Goal: Information Seeking & Learning: Learn about a topic

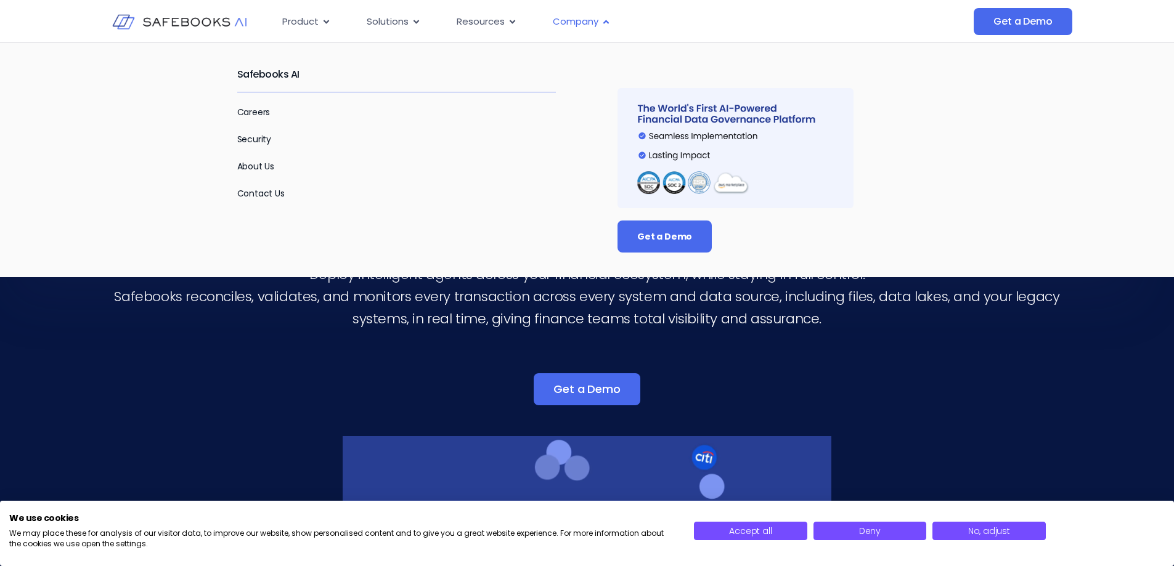
click at [582, 17] on span "Company" at bounding box center [576, 22] width 46 height 14
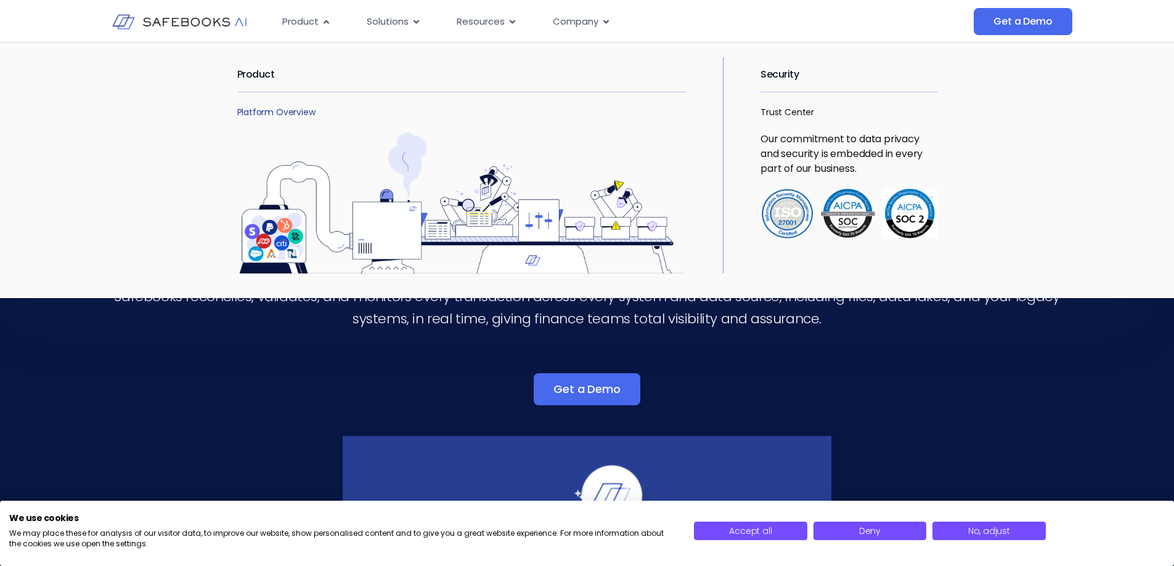
click at [275, 106] on link "Platform Overview" at bounding box center [276, 112] width 78 height 12
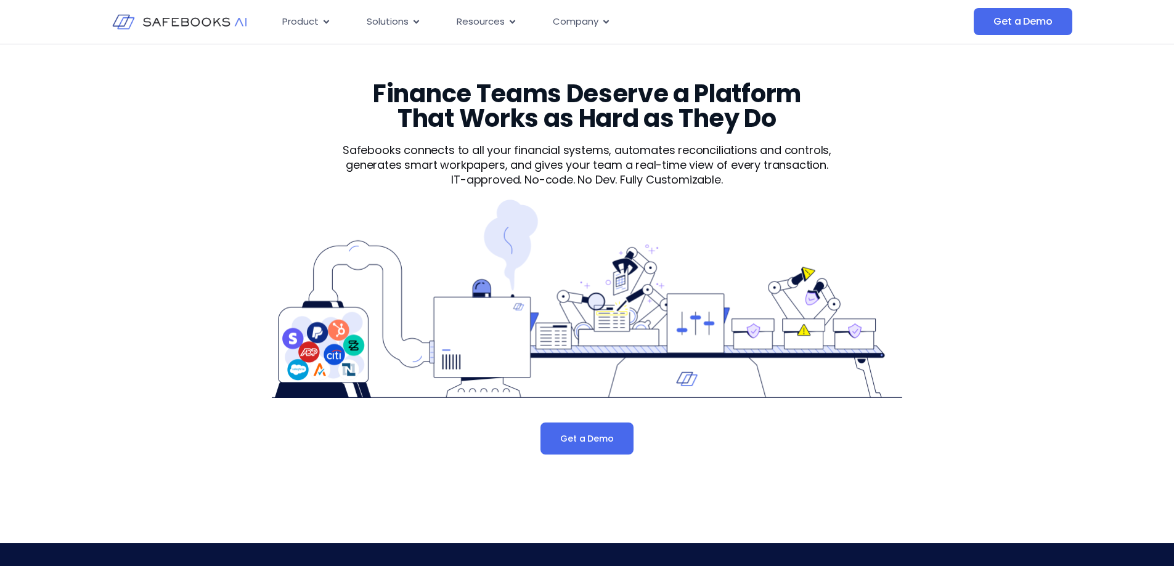
drag, startPoint x: 0, startPoint y: 0, endPoint x: 140, endPoint y: 141, distance: 198.6
click at [140, 141] on div "Finance Teams Deserve a Platform That Works as Hard as They Do Safebooks connec…" at bounding box center [587, 286] width 1174 height 484
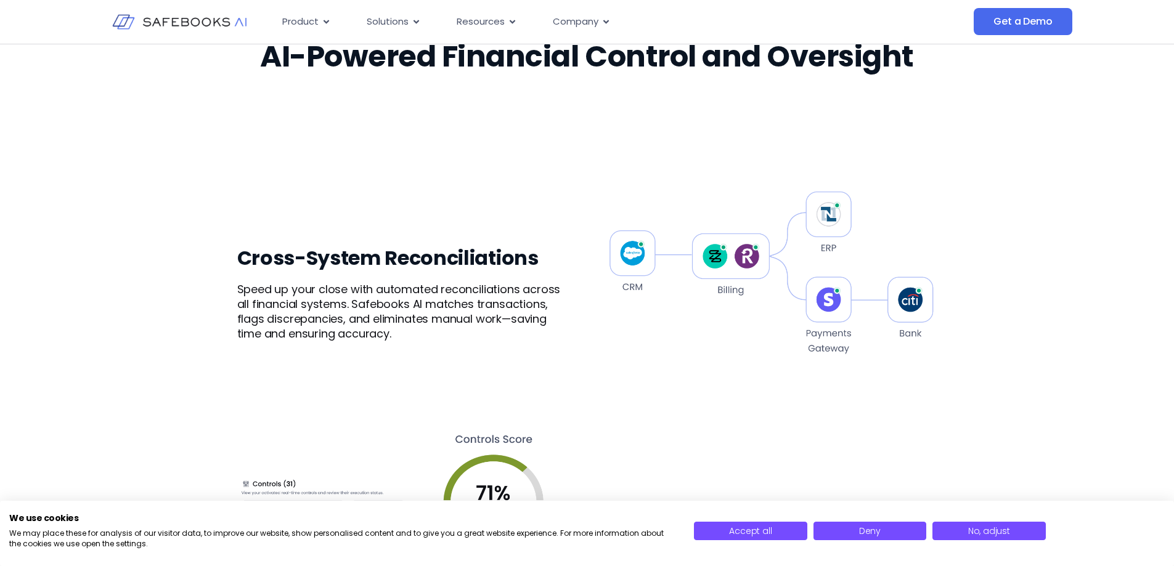
scroll to position [678, 0]
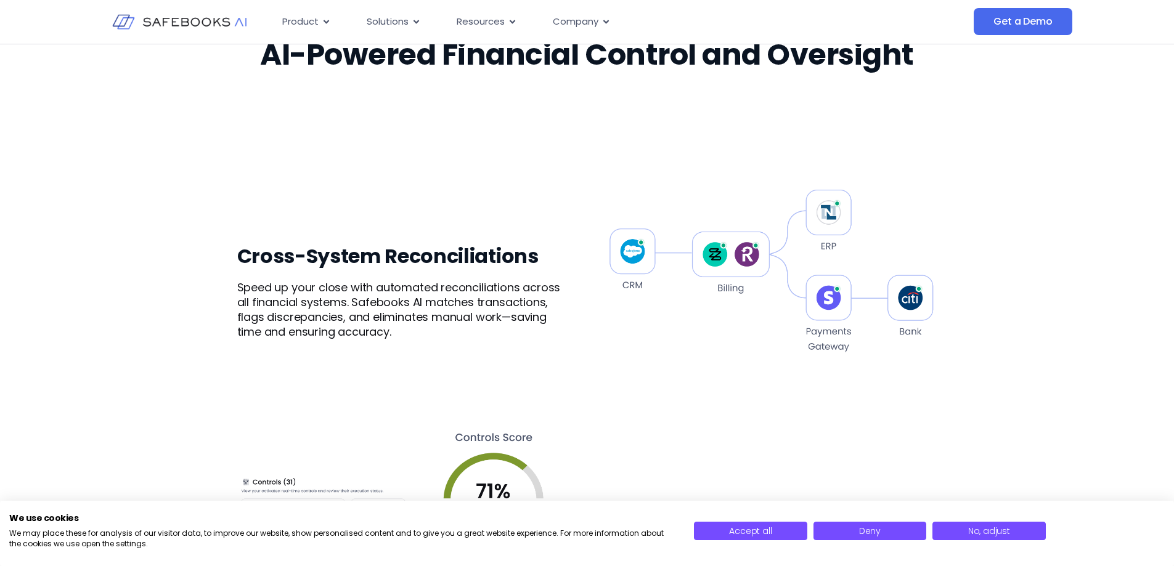
drag, startPoint x: 352, startPoint y: 265, endPoint x: 707, endPoint y: 338, distance: 362.3
click at [707, 338] on img at bounding box center [771, 273] width 332 height 329
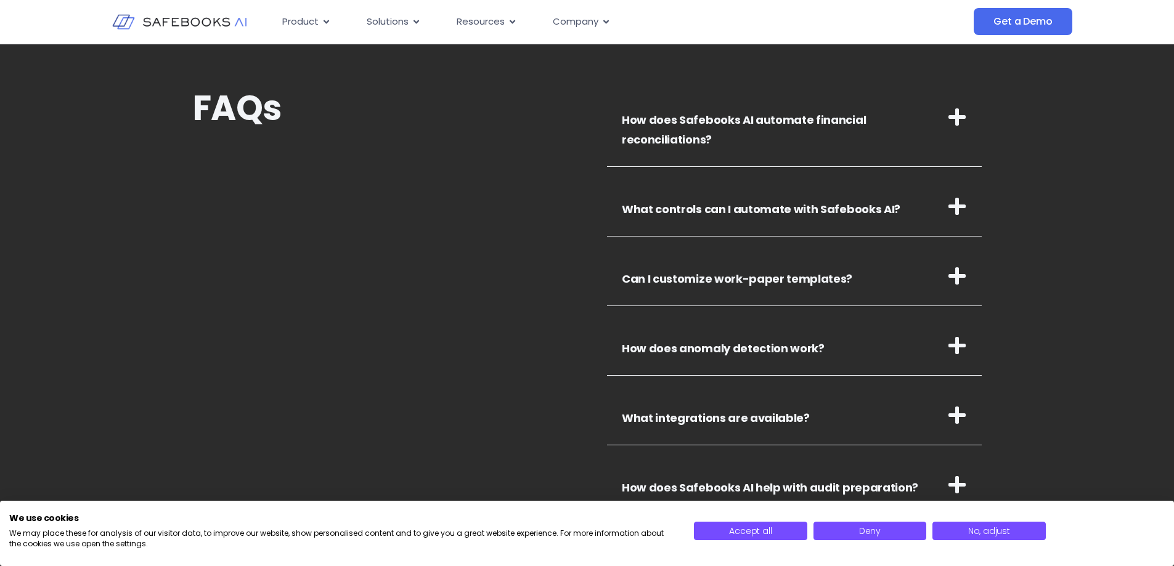
scroll to position [4127, 0]
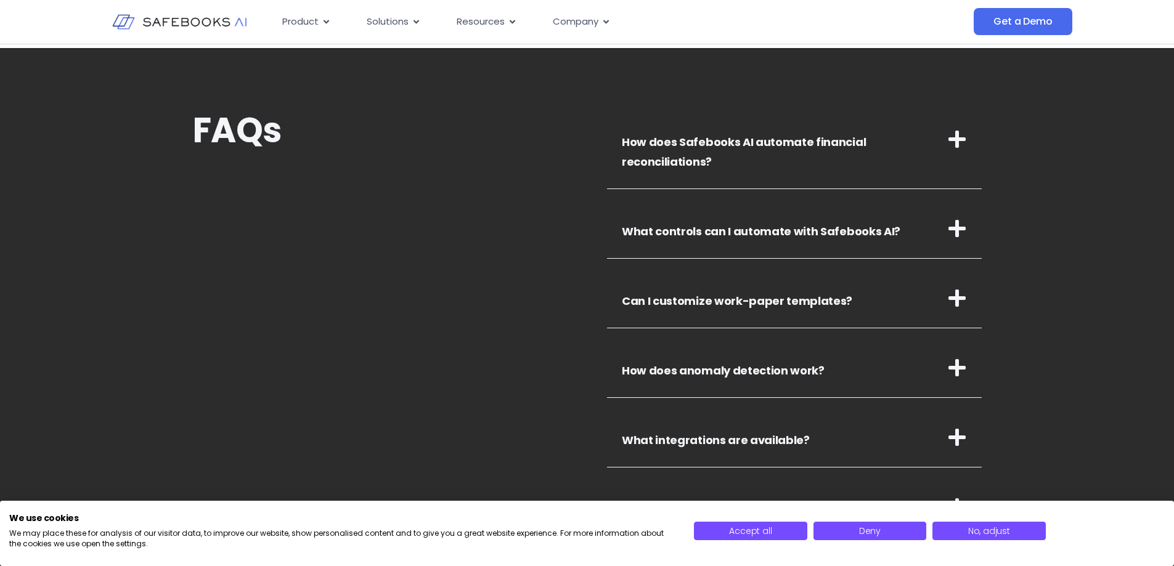
click at [771, 163] on h3 "How does Safebooks AI automate financial reconciliations?" at bounding box center [794, 149] width 375 height 79
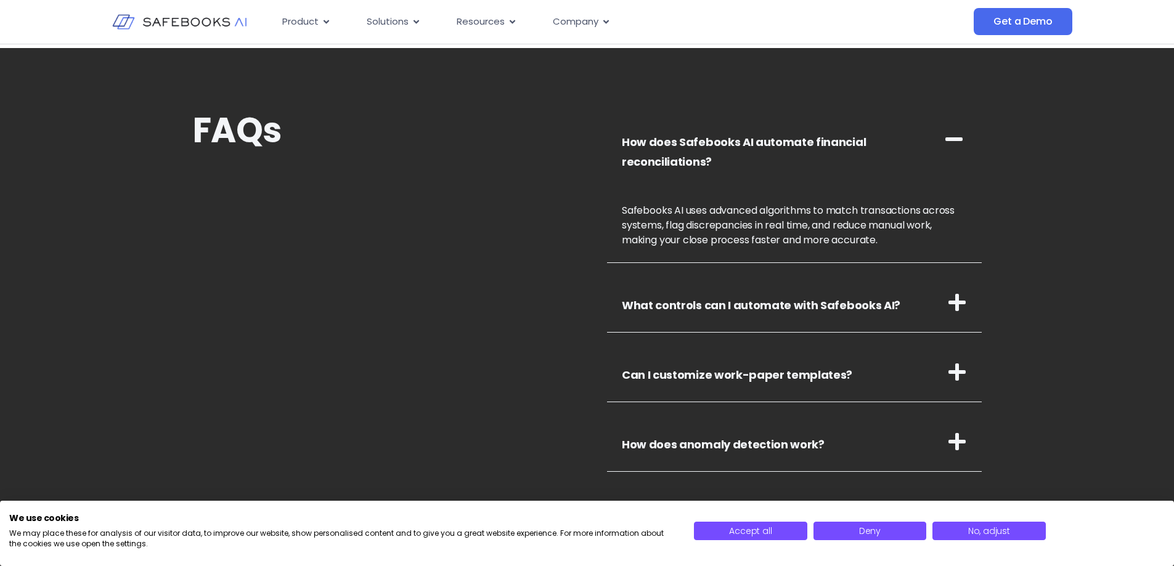
click at [801, 182] on h3 "How does Safebooks AI automate financial reconciliations?" at bounding box center [794, 149] width 375 height 79
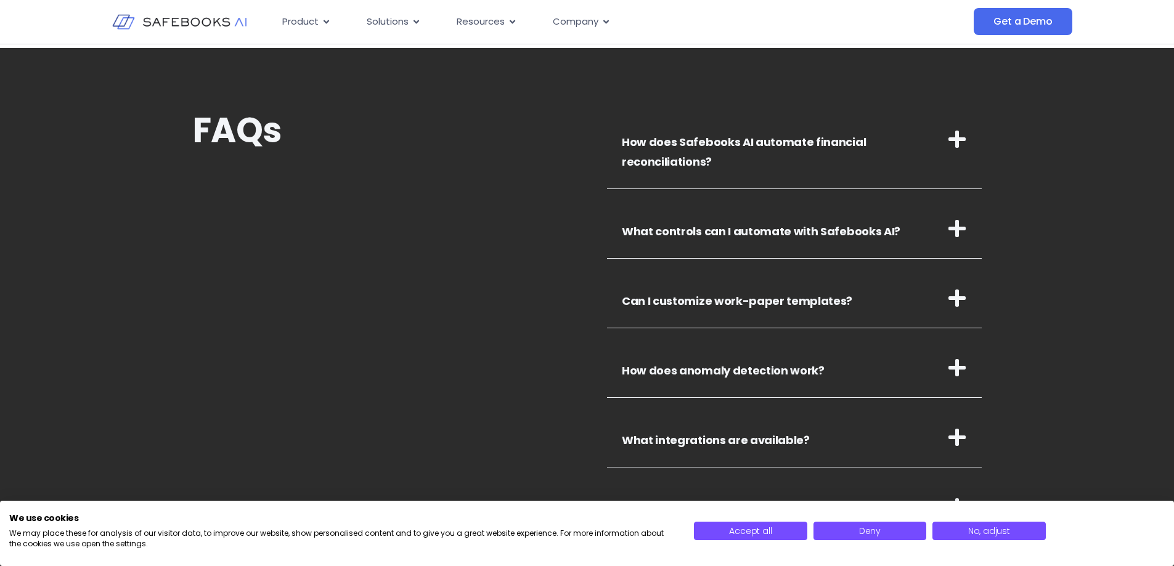
click at [814, 242] on h3 "What controls can I automate with Safebooks AI?" at bounding box center [794, 229] width 375 height 60
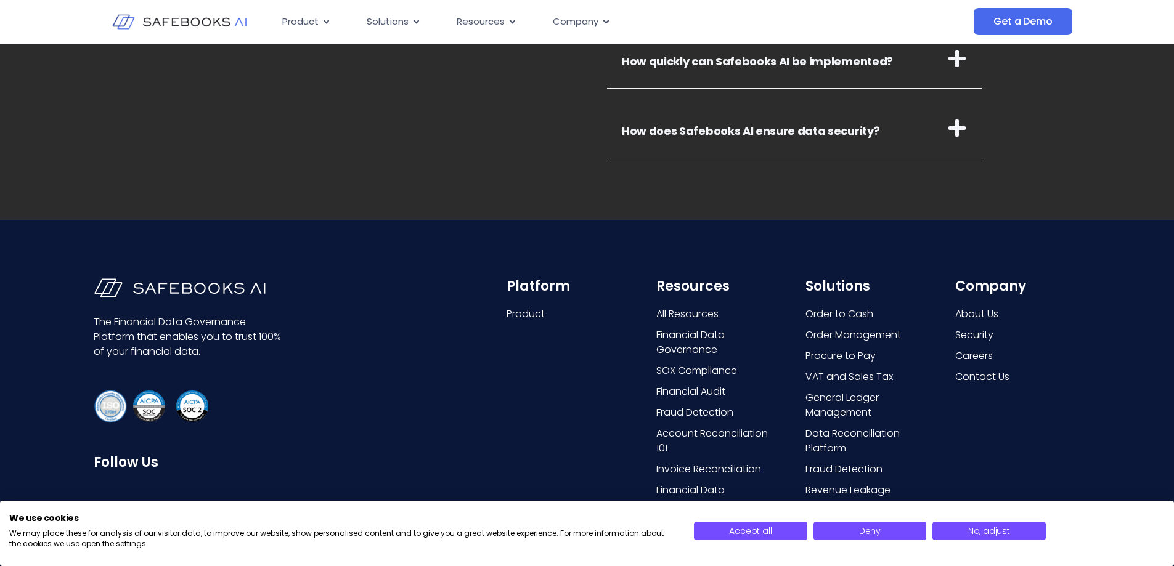
scroll to position [4856, 0]
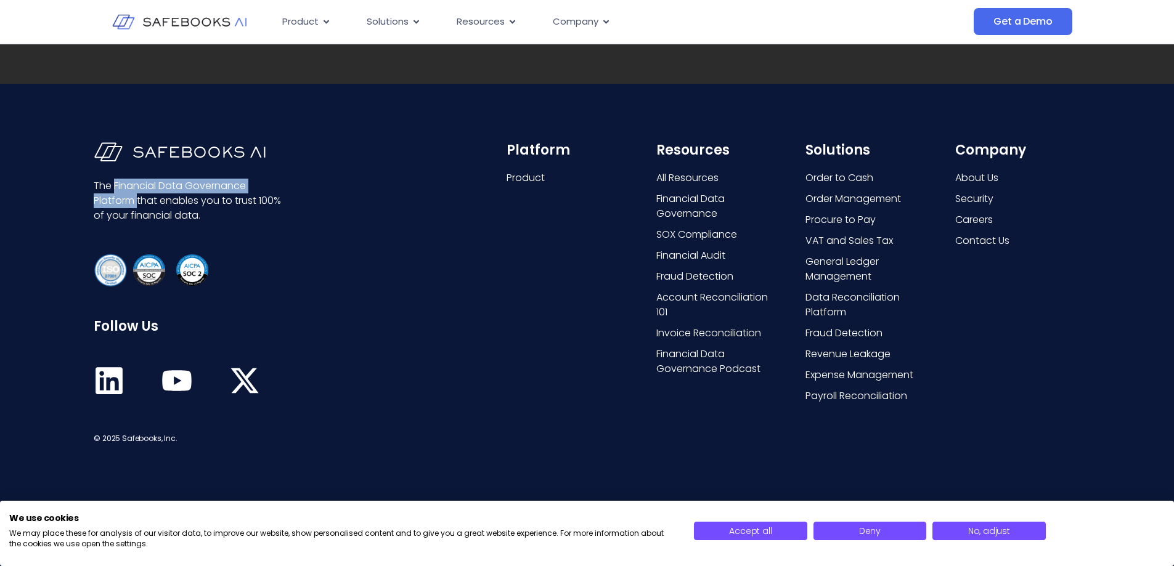
drag, startPoint x: 115, startPoint y: 187, endPoint x: 137, endPoint y: 200, distance: 25.1
click at [137, 200] on p "The Financial Data Governance Platform that enables you to trust 100% of your f…" at bounding box center [189, 201] width 191 height 44
click at [161, 203] on p "The Financial Data Governance Platform that enables you to trust 100% of your f…" at bounding box center [189, 201] width 191 height 44
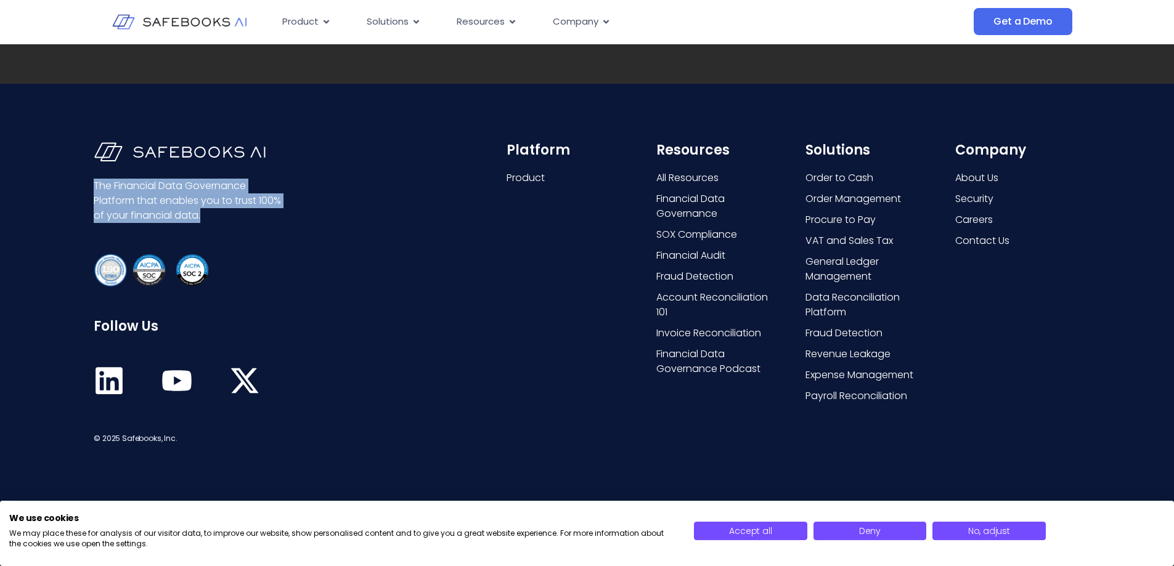
click at [161, 203] on p "The Financial Data Governance Platform that enables you to trust 100% of your f…" at bounding box center [189, 201] width 191 height 44
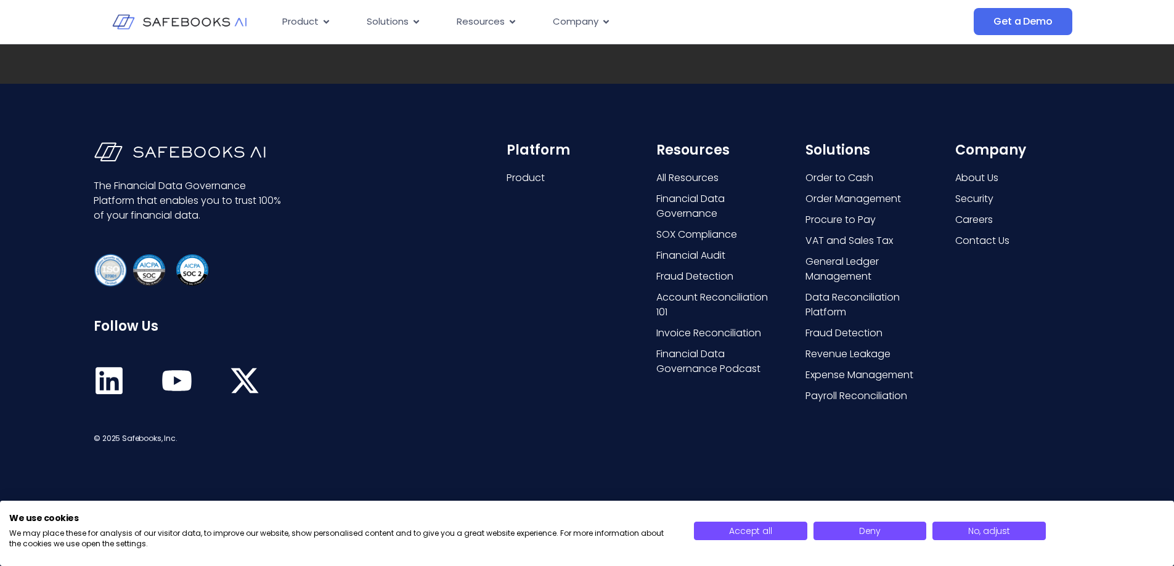
click at [593, 230] on div "Platform Product" at bounding box center [568, 294] width 125 height 304
click at [726, 408] on div "Resources All Resources Financial Data Governance SOX Compliance Financial Audi…" at bounding box center [718, 294] width 125 height 304
click at [888, 538] on button "Deny" at bounding box center [869, 531] width 113 height 18
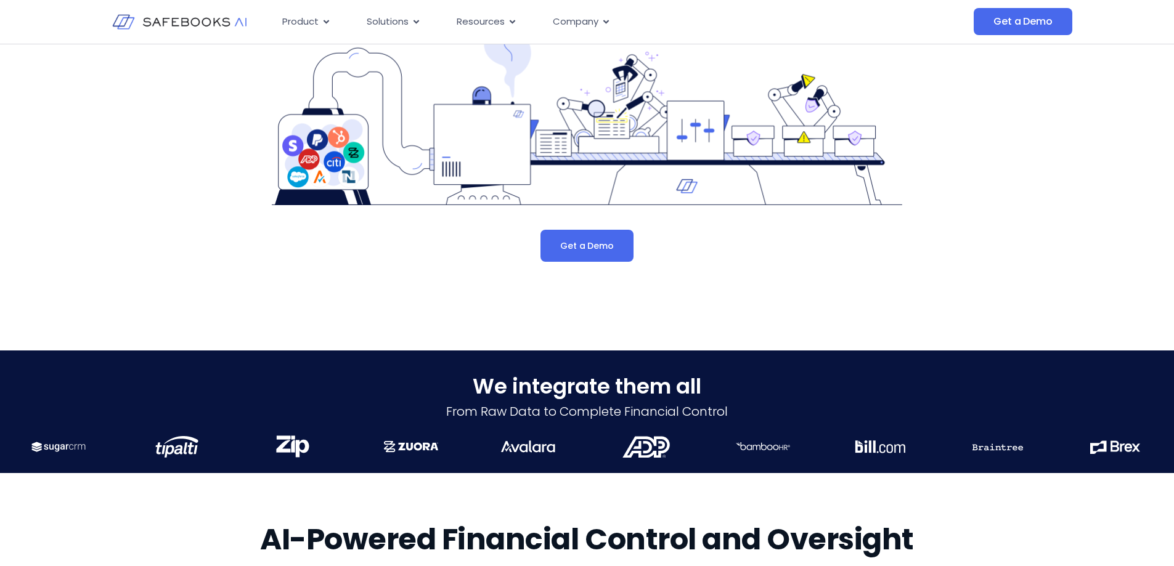
scroll to position [0, 0]
